Goal: Complete Application Form: Complete application form

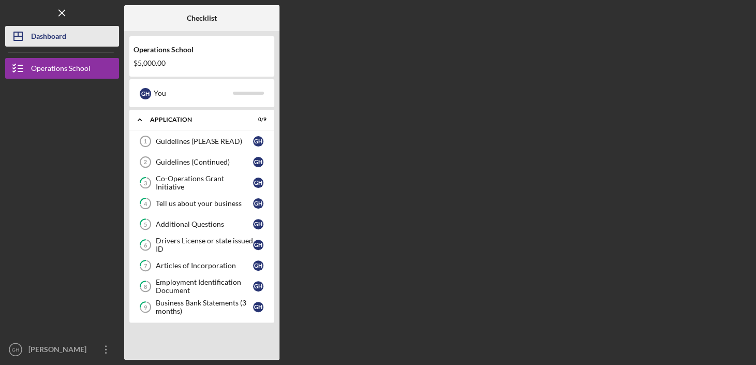
click at [51, 38] on div "Dashboard" at bounding box center [48, 37] width 35 height 23
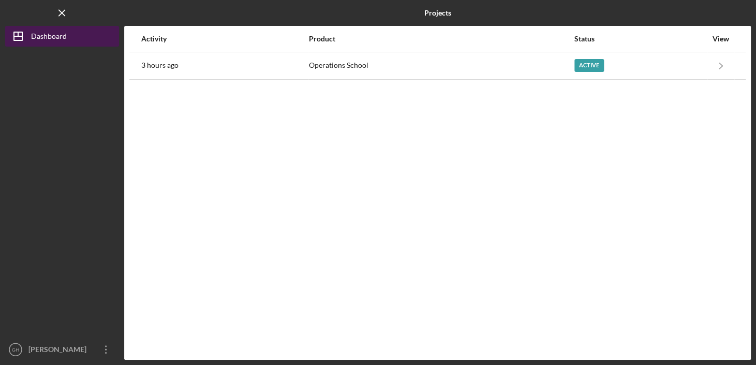
click at [51, 38] on div "Dashboard" at bounding box center [49, 37] width 36 height 23
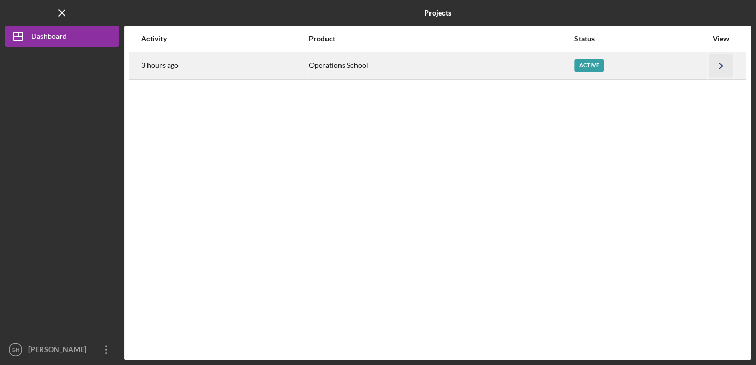
click at [716, 64] on icon "Icon/Navigate" at bounding box center [721, 65] width 23 height 23
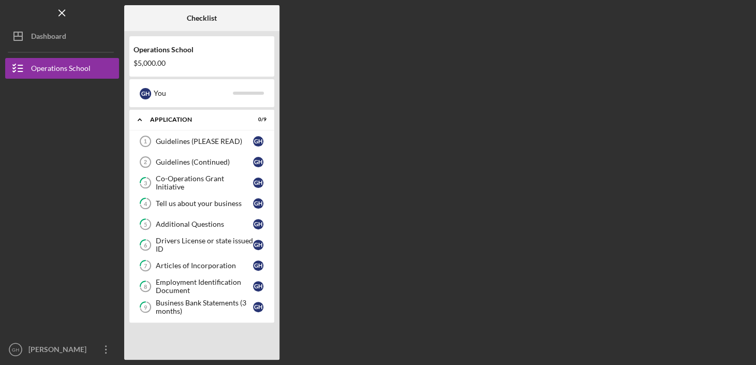
click at [152, 61] on div "$5,000.00" at bounding box center [202, 63] width 137 height 8
click at [223, 303] on div "Business Bank Statements (3 months)" at bounding box center [204, 307] width 97 height 17
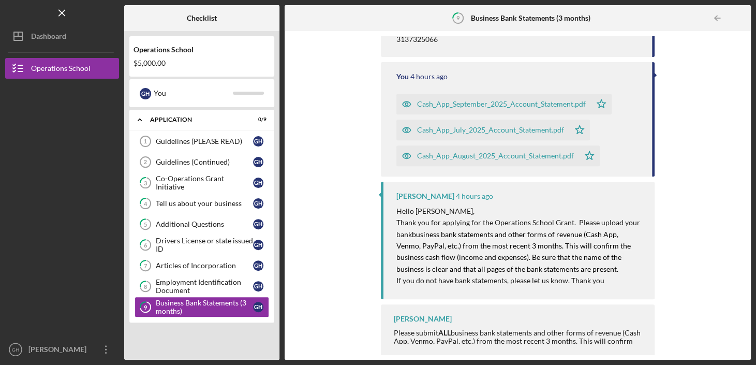
scroll to position [181, 0]
click at [324, 216] on div "Icon/Upload Upload Icon/Message Comment You 3 hours ago Hello, I have submitted…" at bounding box center [518, 195] width 456 height 318
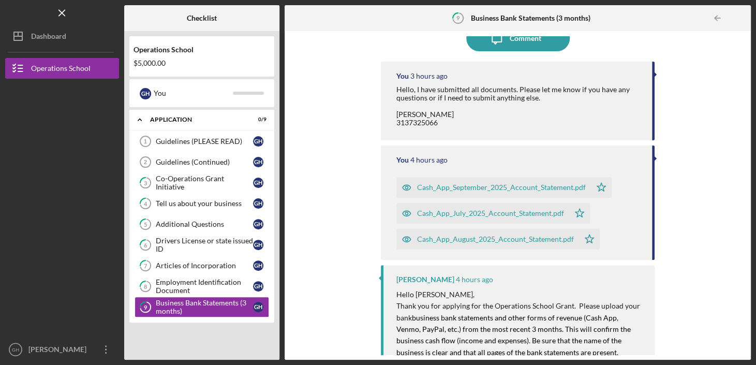
scroll to position [0, 0]
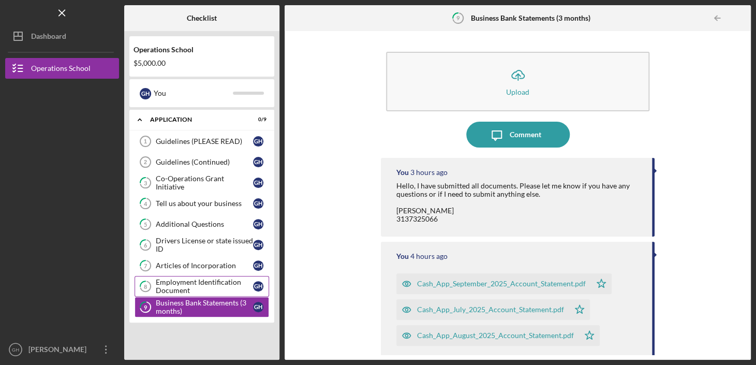
click at [206, 281] on div "Employment Identification Document" at bounding box center [204, 286] width 97 height 17
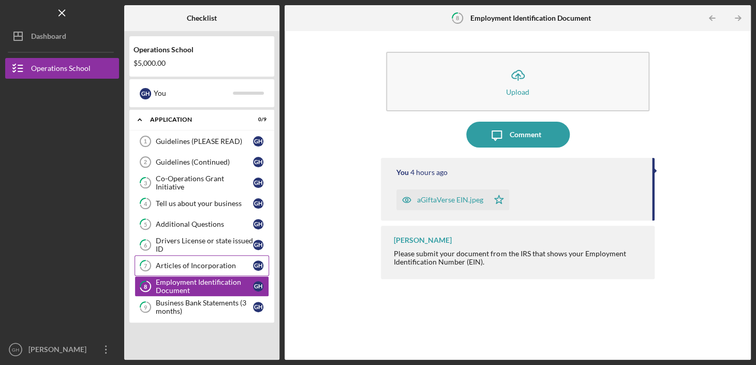
click at [200, 265] on div "Articles of Incorporation" at bounding box center [204, 265] width 97 height 8
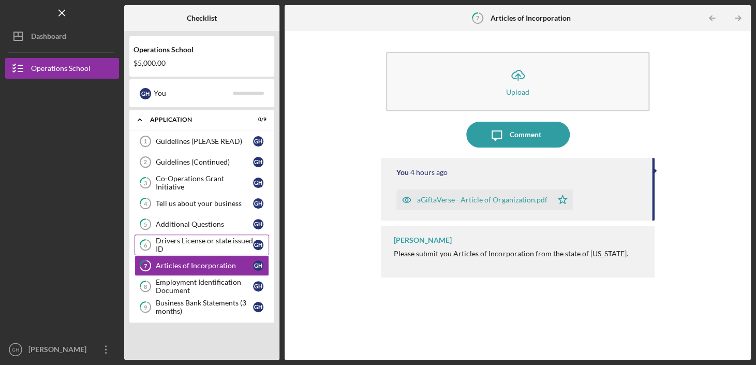
click at [200, 240] on div "Drivers License or state issued ID" at bounding box center [204, 245] width 97 height 17
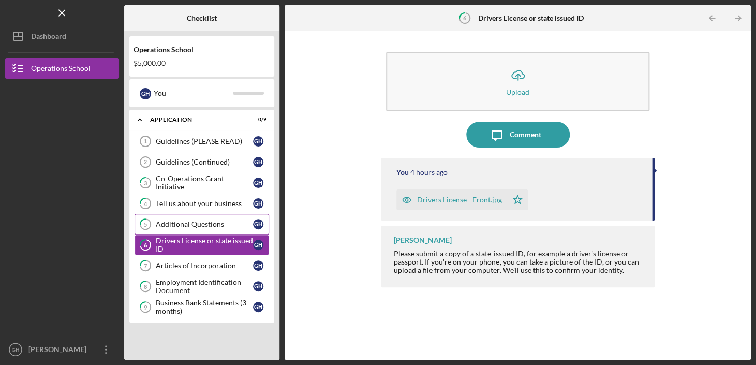
click at [196, 214] on link "5 Additional Questions G H" at bounding box center [202, 224] width 135 height 21
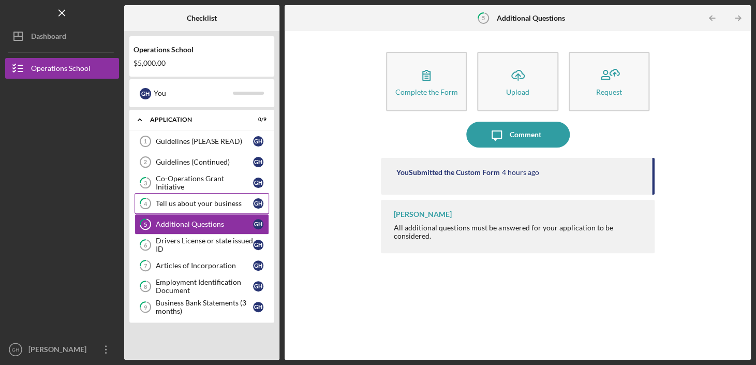
click at [189, 194] on link "4 Tell us about your business G H" at bounding box center [202, 203] width 135 height 21
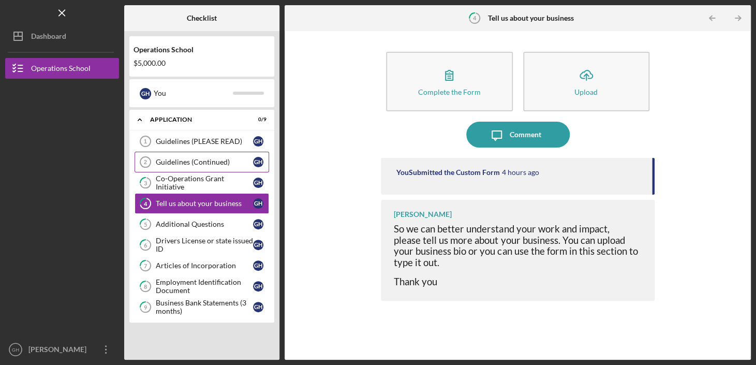
click at [181, 169] on link "Guidelines (Continued) 2 Guidelines (Continued) G H" at bounding box center [202, 162] width 135 height 21
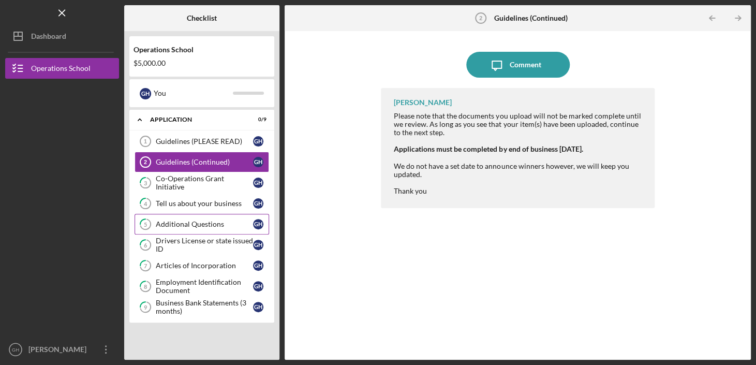
click at [182, 220] on div "Additional Questions" at bounding box center [204, 224] width 97 height 8
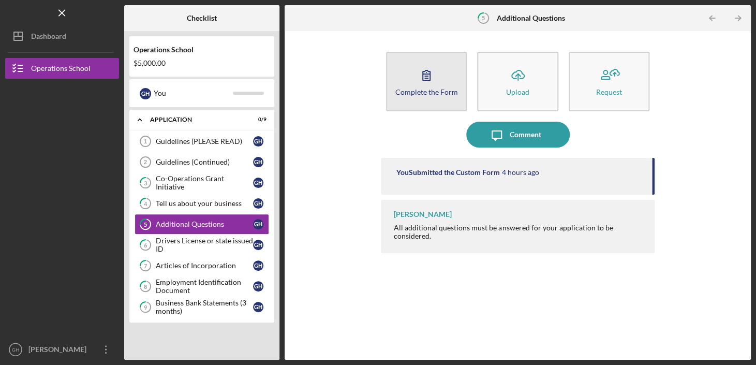
click at [427, 85] on icon "button" at bounding box center [427, 75] width 26 height 26
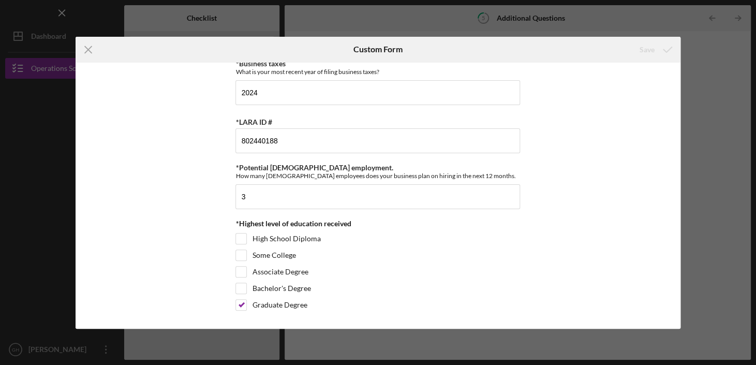
scroll to position [433, 0]
click at [48, 261] on div "Icon/Menu Close Custom Form Save *Percentage led by people of [DEMOGRAPHIC_DATA…" at bounding box center [378, 182] width 756 height 365
click at [81, 51] on icon "Icon/Menu Close" at bounding box center [89, 50] width 26 height 26
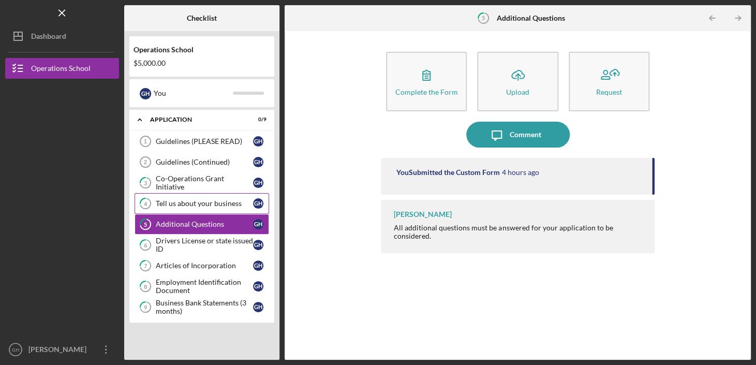
click at [208, 207] on div "Tell us about your business" at bounding box center [204, 203] width 97 height 8
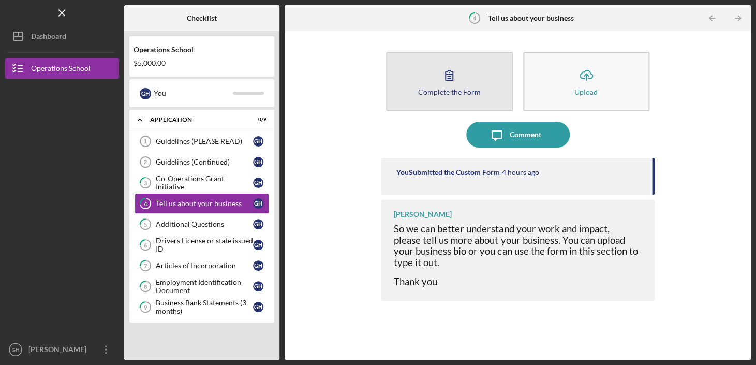
click at [429, 82] on button "Complete the Form Form" at bounding box center [449, 82] width 126 height 60
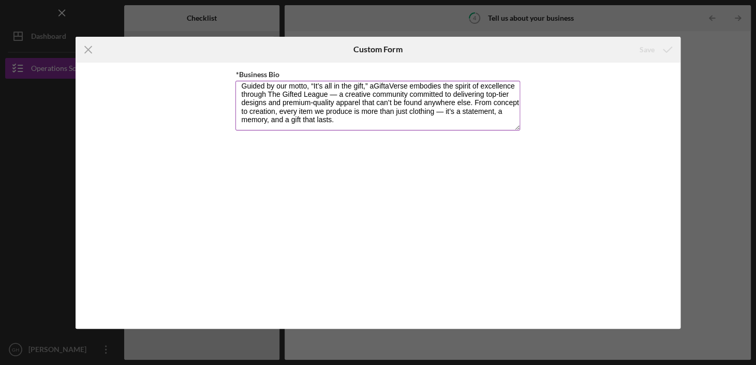
scroll to position [75, 0]
click at [705, 109] on div "Icon/Menu Close Custom Form Save *Business Bio aGiftaVerse Bio aGiftaVerse is a…" at bounding box center [378, 182] width 756 height 365
click at [91, 47] on line at bounding box center [88, 49] width 7 height 7
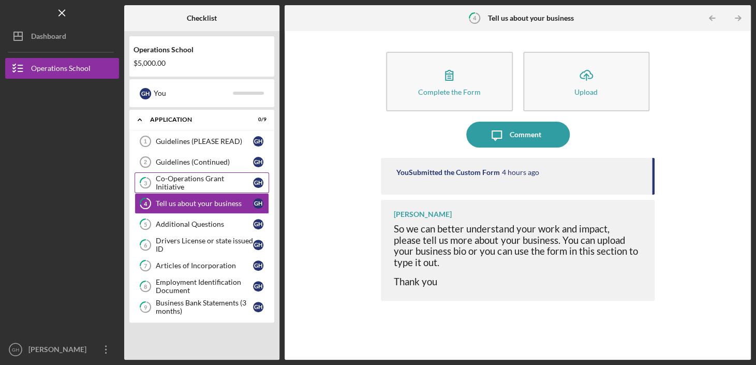
click at [174, 188] on link "3 Co-Operations Grant Initiative G H" at bounding box center [202, 182] width 135 height 21
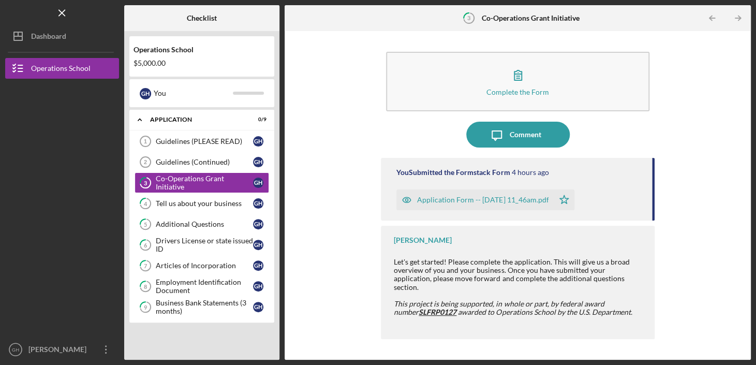
click at [28, 211] on div at bounding box center [62, 274] width 114 height 130
